Goal: Navigation & Orientation: Find specific page/section

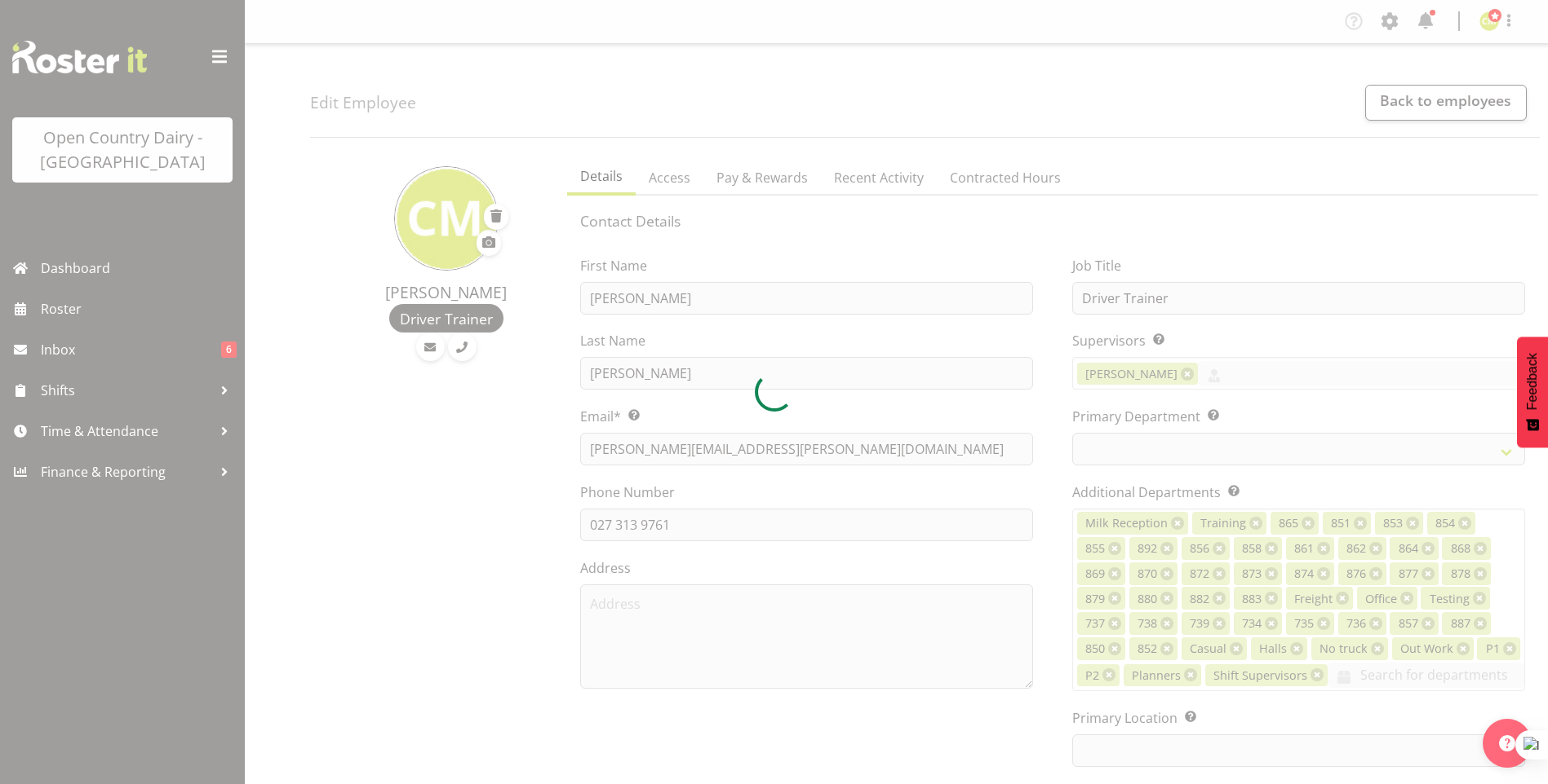
select select "TimelineWeek"
select select
select select "990"
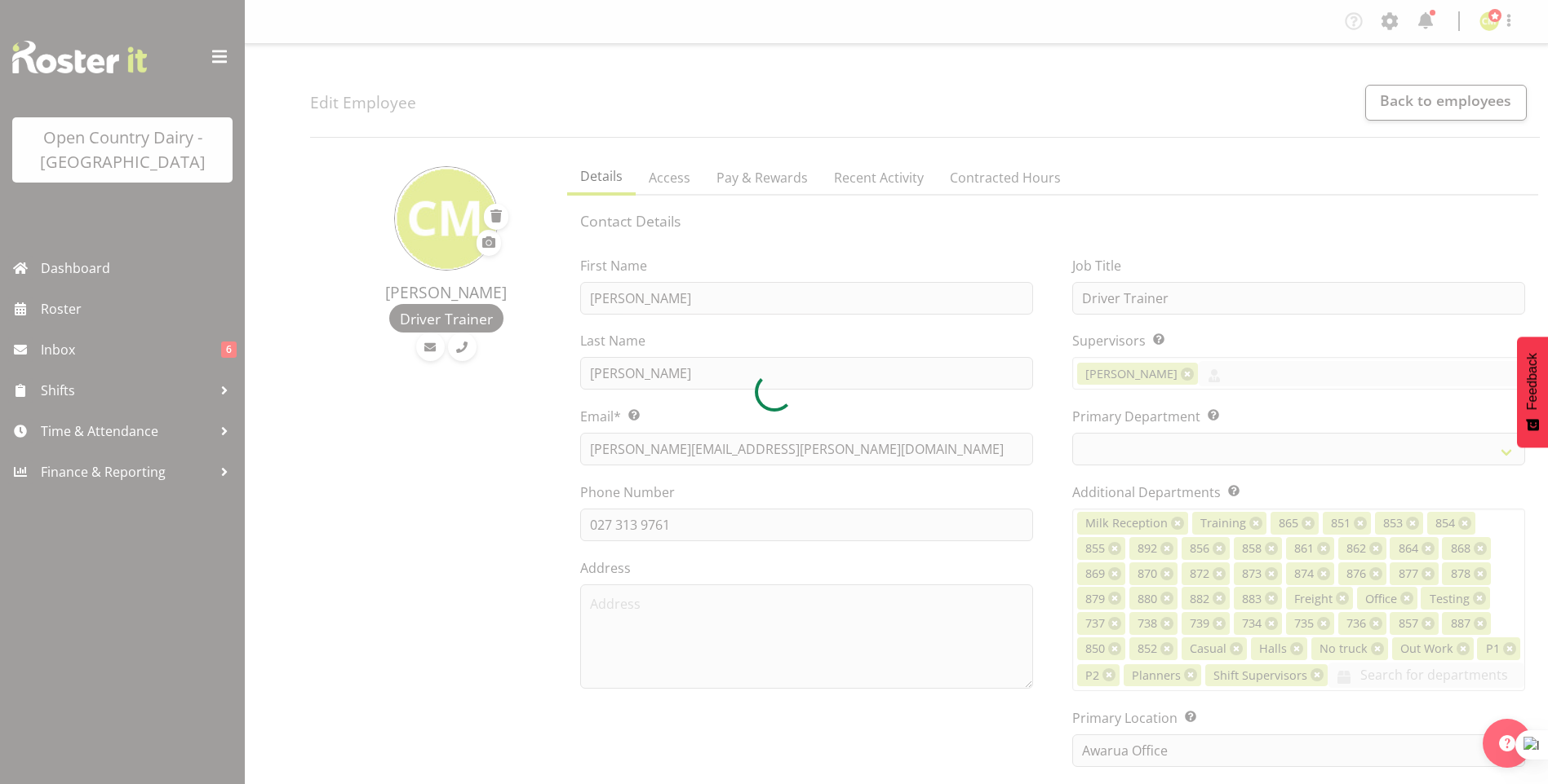
select select "699"
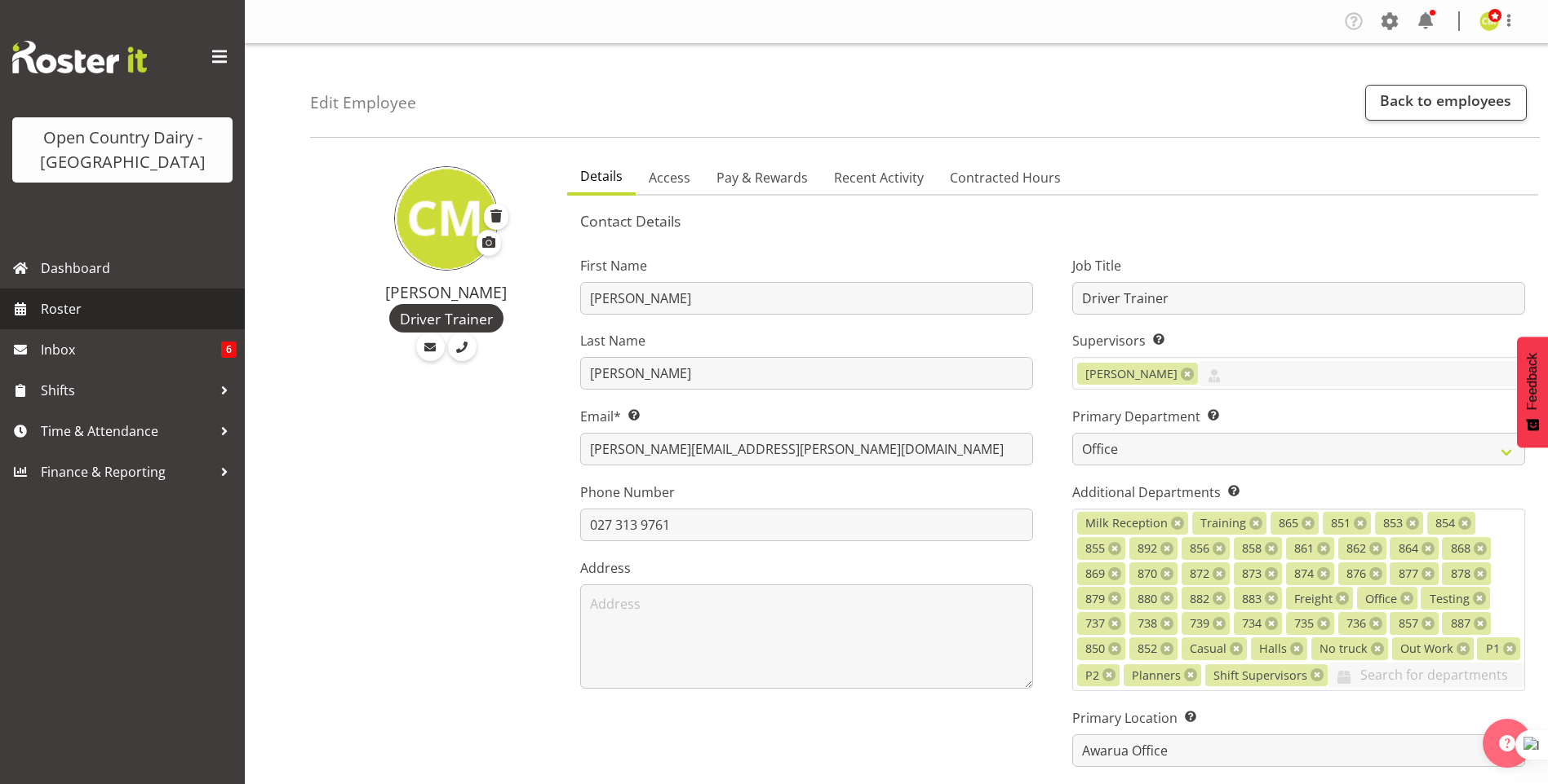
click at [75, 309] on span "Roster" at bounding box center [139, 308] width 196 height 25
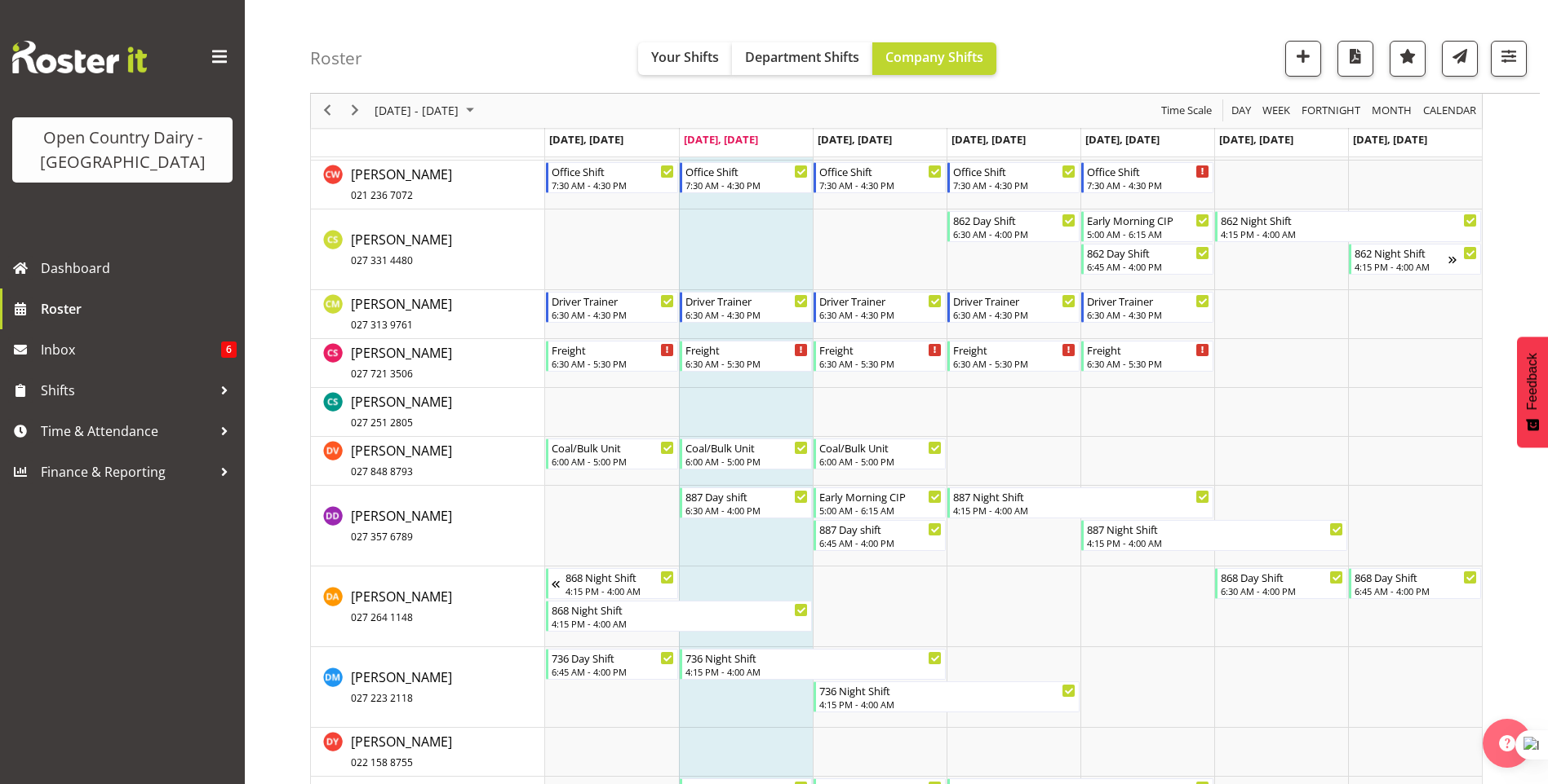
scroll to position [3833, 0]
